Goal: Information Seeking & Learning: Learn about a topic

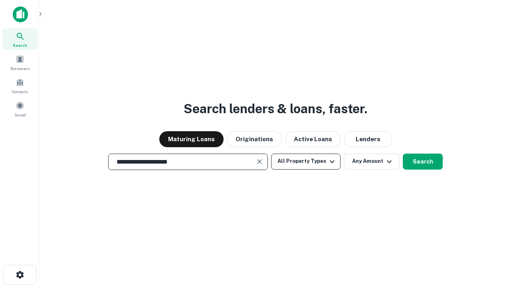
type input "**********"
click at [306, 161] on button "All Property Types" at bounding box center [306, 161] width 70 height 16
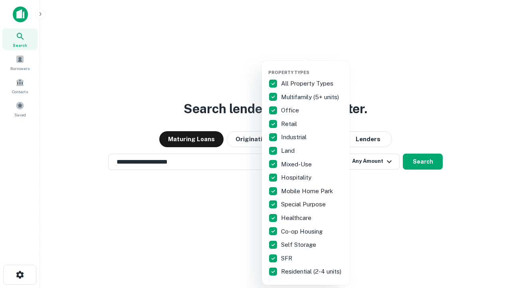
click at [312, 67] on button "button" at bounding box center [313, 67] width 88 height 0
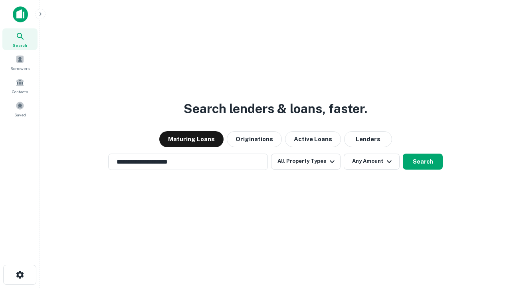
scroll to position [12, 0]
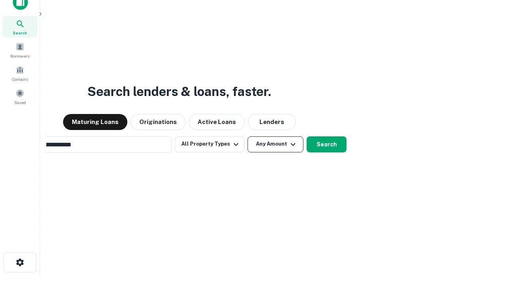
click at [248, 136] on button "Any Amount" at bounding box center [276, 144] width 56 height 16
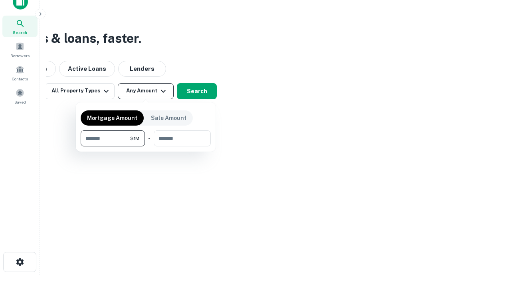
type input "*******"
click at [146, 146] on button "button" at bounding box center [146, 146] width 130 height 0
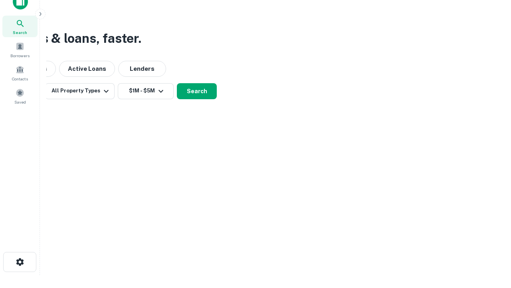
scroll to position [12, 0]
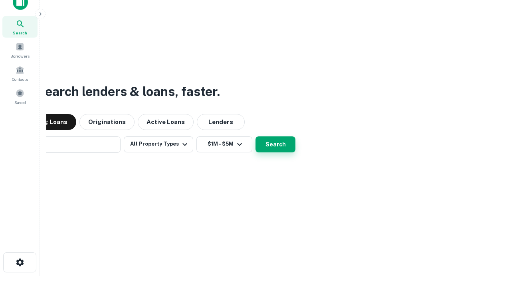
click at [256, 136] on button "Search" at bounding box center [276, 144] width 40 height 16
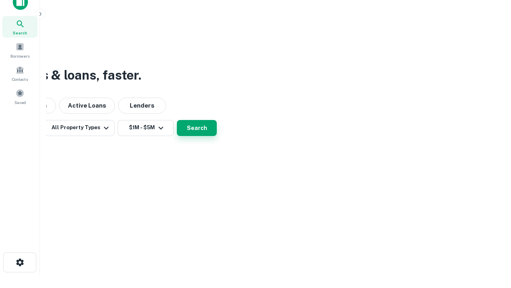
scroll to position [13, 0]
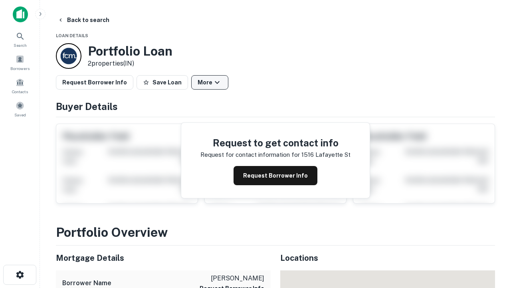
click at [210, 82] on button "More" at bounding box center [209, 82] width 37 height 14
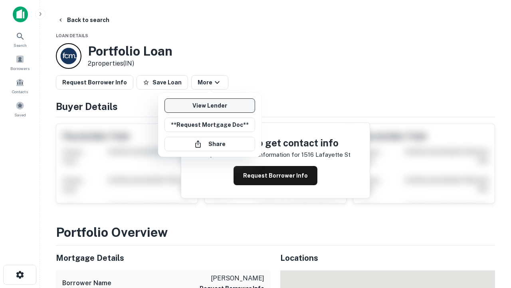
click at [210, 105] on link "View Lender" at bounding box center [210, 105] width 91 height 14
